Goal: Task Accomplishment & Management: Use online tool/utility

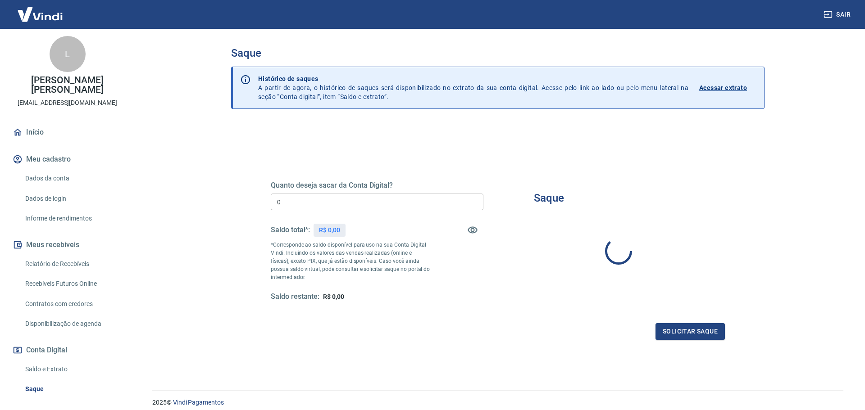
type input "R$ 0,00"
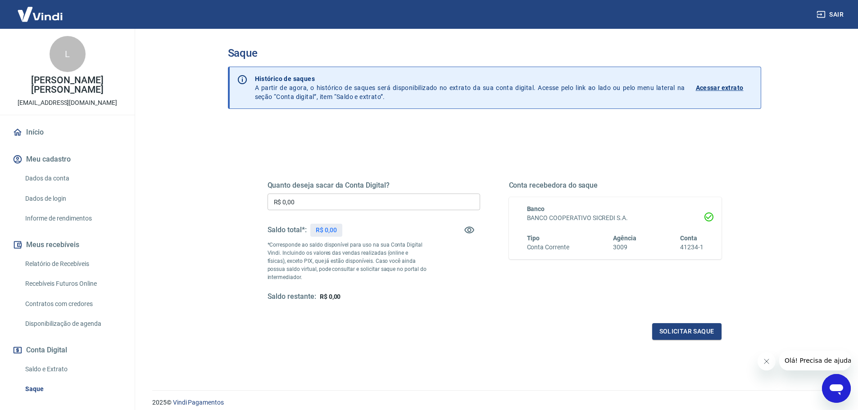
click at [361, 199] on input "R$ 0,00" at bounding box center [373, 202] width 213 height 17
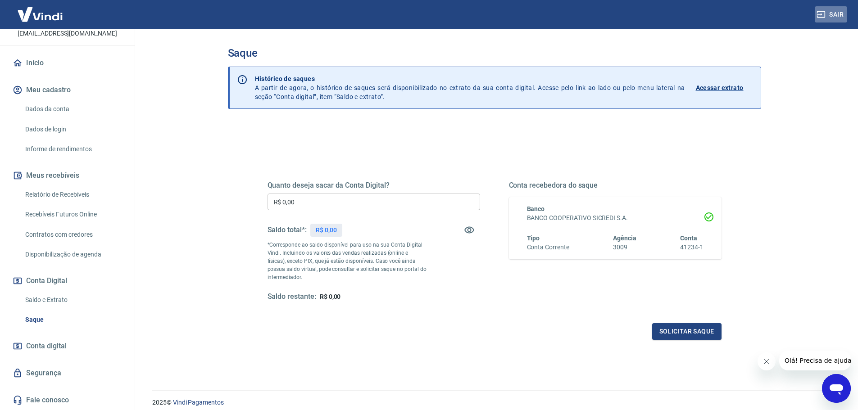
click at [831, 16] on button "Sair" at bounding box center [831, 14] width 32 height 17
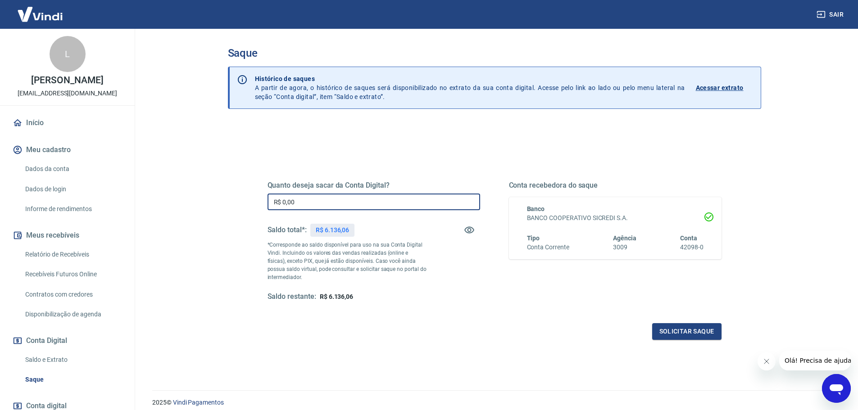
click at [294, 198] on input "R$ 0,00" at bounding box center [373, 202] width 213 height 17
type input "R$ 6.136,06"
click at [684, 329] on button "Solicitar saque" at bounding box center [686, 331] width 69 height 17
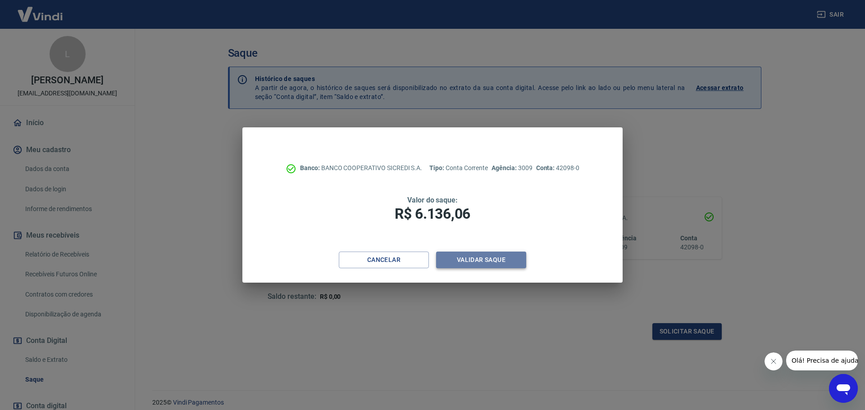
click at [495, 264] on button "Validar saque" at bounding box center [481, 260] width 90 height 17
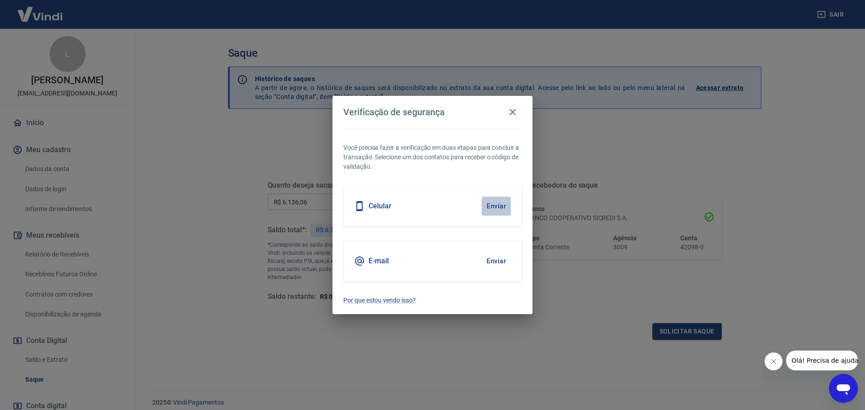
click at [498, 201] on button "Enviar" at bounding box center [495, 206] width 29 height 19
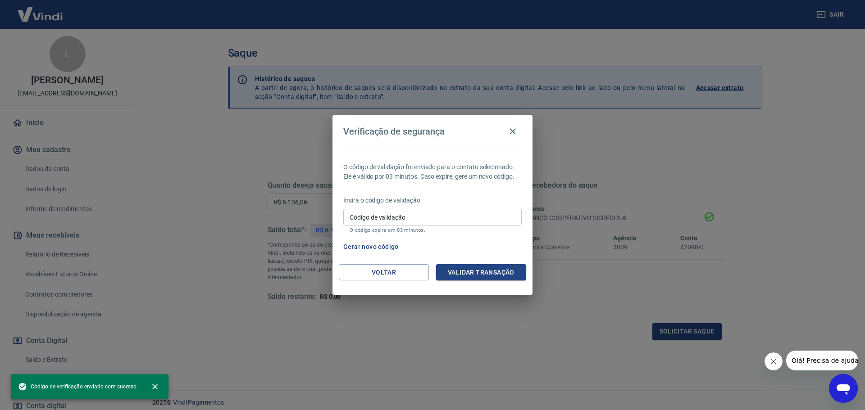
click at [444, 224] on input "Código de validação" at bounding box center [432, 217] width 178 height 17
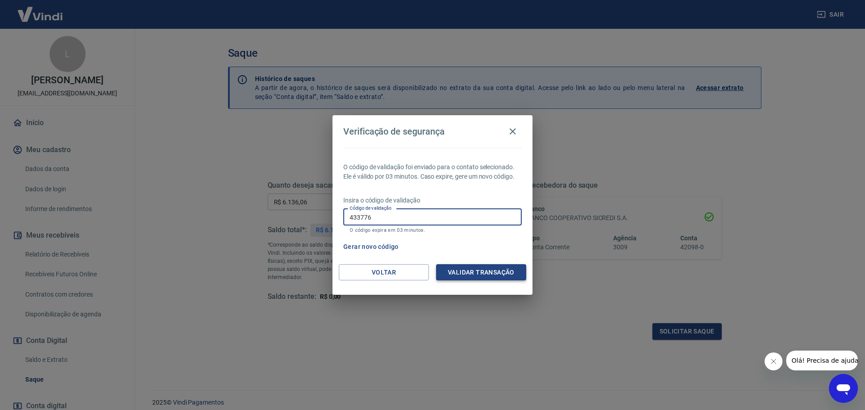
type input "433776"
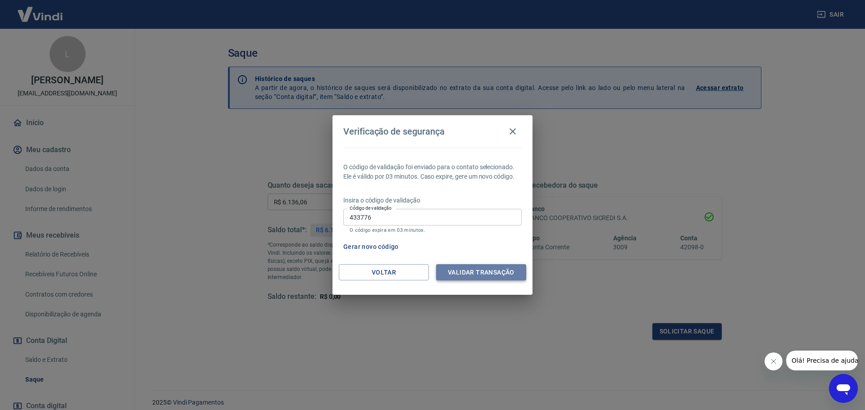
click at [459, 275] on button "Validar transação" at bounding box center [481, 272] width 90 height 17
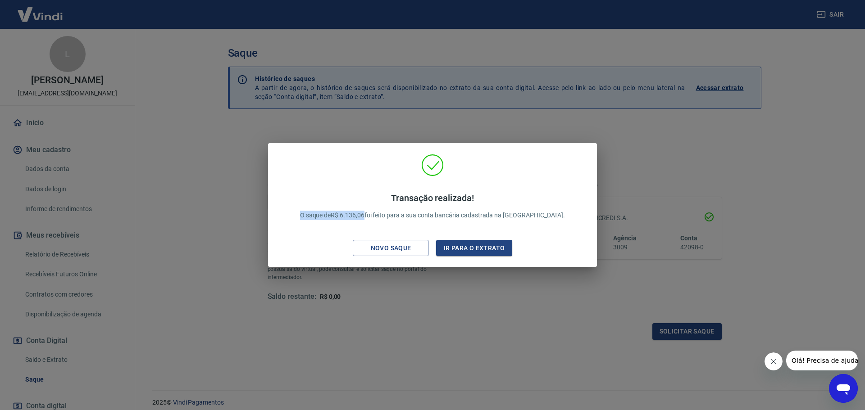
drag, startPoint x: 317, startPoint y: 213, endPoint x: 389, endPoint y: 222, distance: 72.2
click at [389, 222] on div "Transação realizada! O saque de R$ 6.136,06 foi feito para a sua conta bancária…" at bounding box center [432, 206] width 287 height 45
copy p "O saque de R$ 6.136,06"
